Goal: Transaction & Acquisition: Purchase product/service

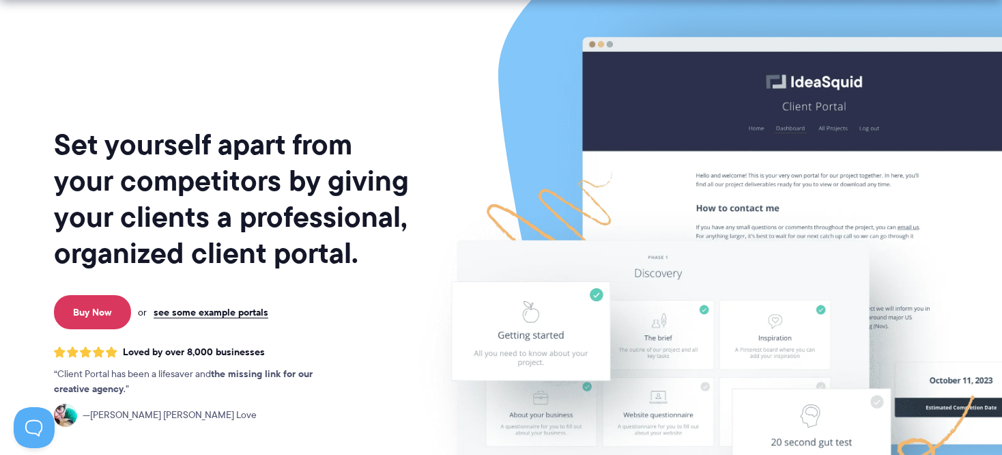
scroll to position [59, 0]
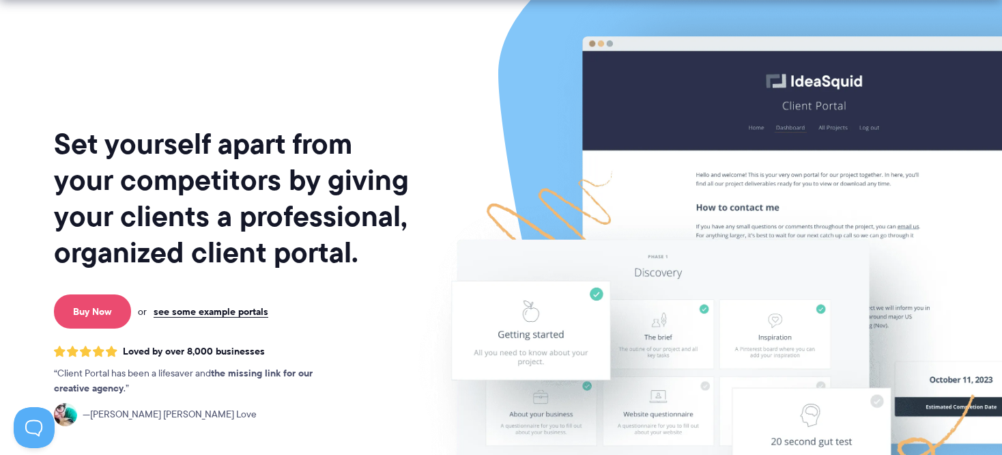
click at [82, 307] on link "Buy Now" at bounding box center [92, 311] width 77 height 34
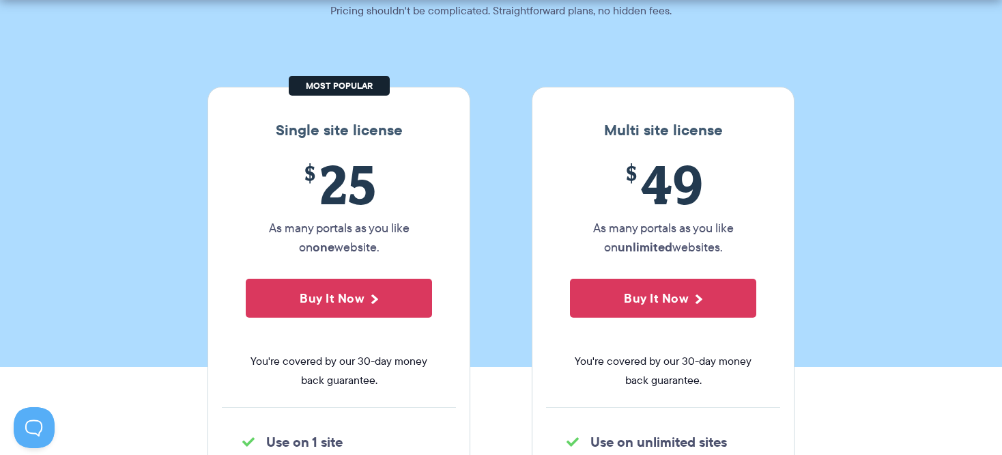
scroll to position [168, 0]
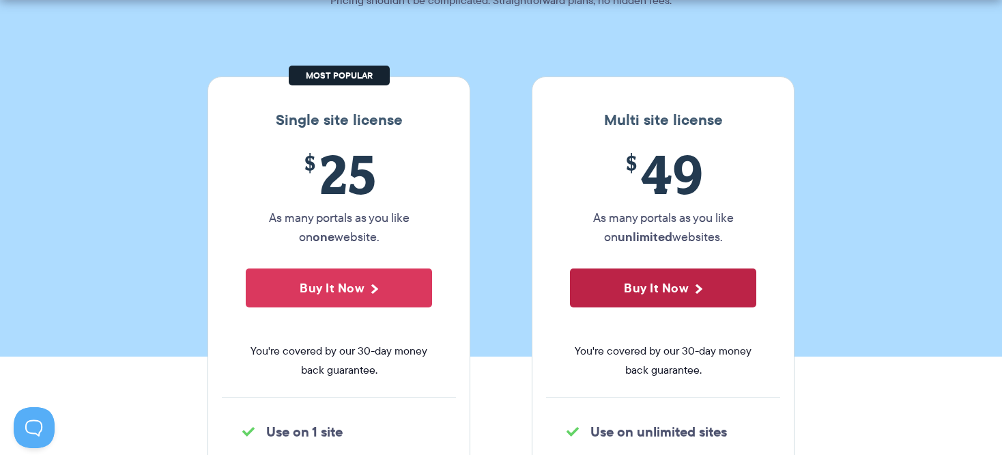
click at [642, 290] on button "Buy It Now" at bounding box center [663, 287] width 186 height 39
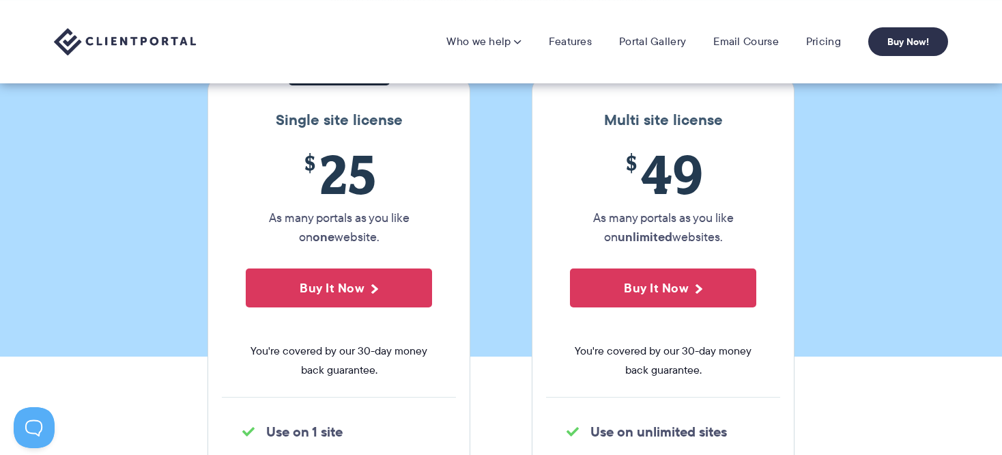
scroll to position [0, 0]
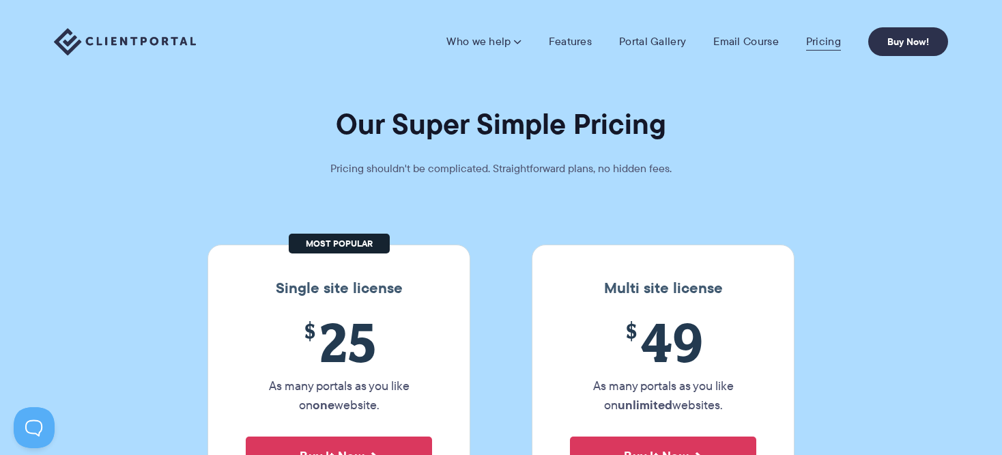
click at [818, 42] on link "Pricing" at bounding box center [823, 42] width 35 height 14
click at [122, 40] on img at bounding box center [125, 42] width 142 height 28
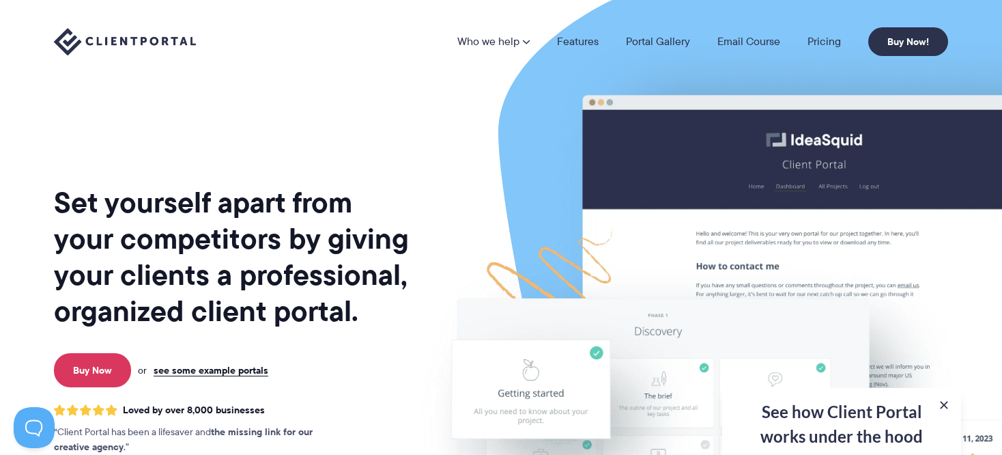
click at [313, 43] on div "Who we help Who we help View pricing Agencies See how Client Portal can help gi…" at bounding box center [501, 41] width 894 height 29
click at [822, 40] on link "Pricing" at bounding box center [823, 41] width 33 height 11
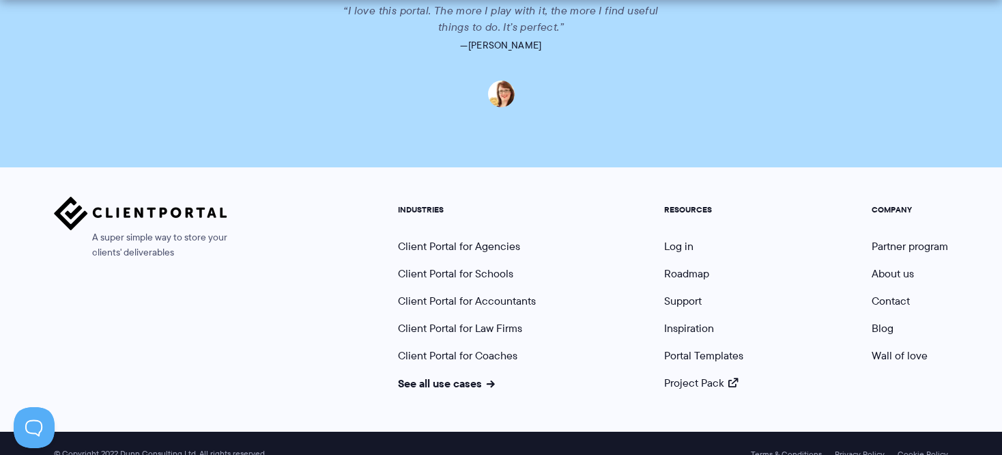
scroll to position [3501, 0]
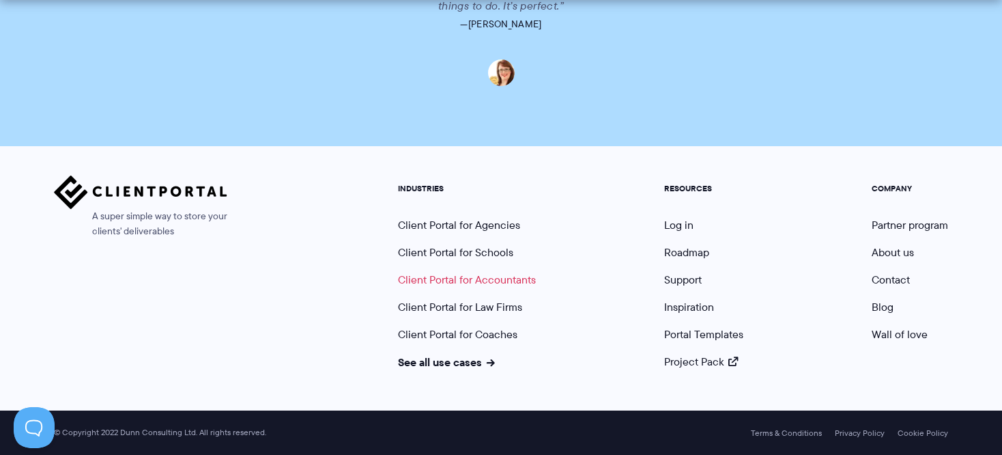
click at [498, 280] on link "Client Portal for Accountants" at bounding box center [467, 280] width 138 height 16
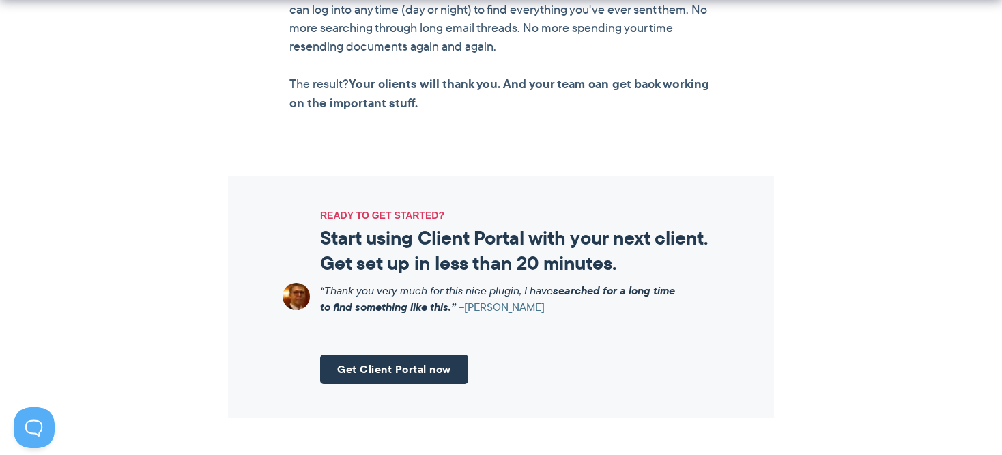
scroll to position [1506, 0]
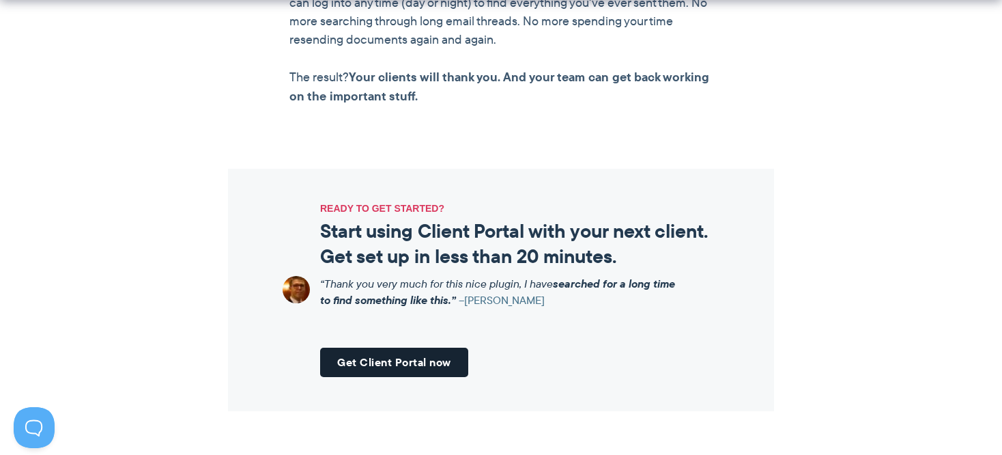
click at [405, 362] on link "Get Client Portal now" at bounding box center [394, 361] width 148 height 29
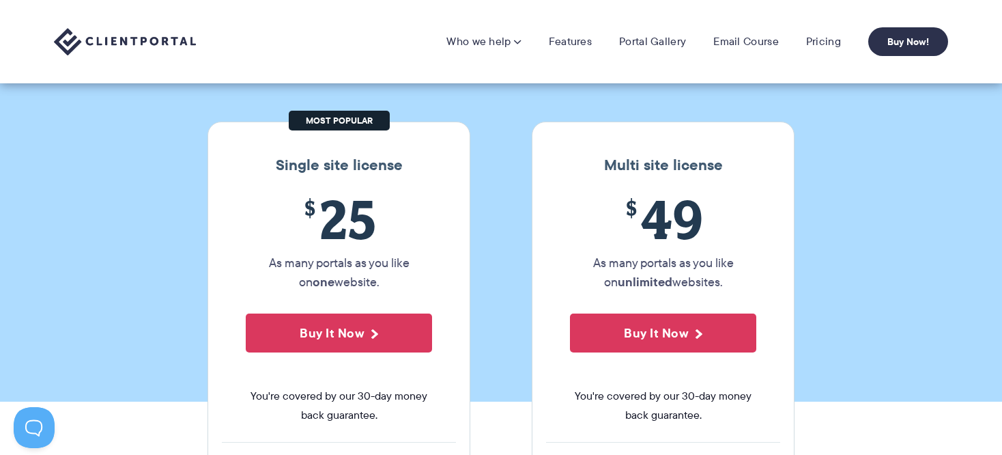
scroll to position [96, 0]
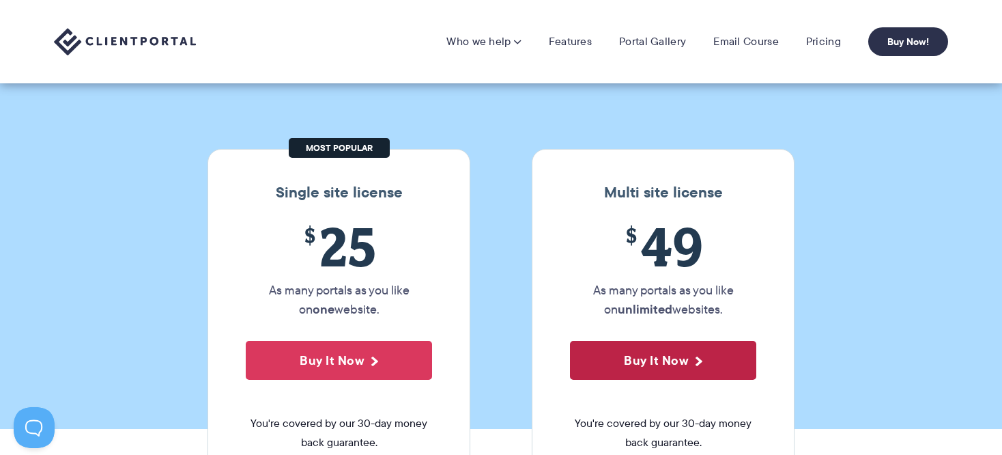
click at [635, 368] on button "Buy It Now" at bounding box center [663, 360] width 186 height 39
